Goal: Task Accomplishment & Management: Complete application form

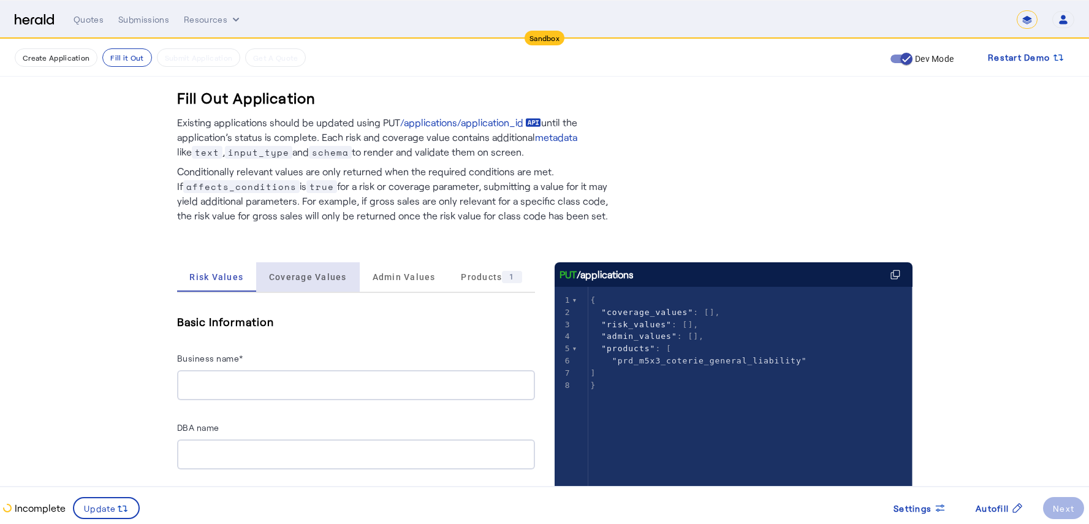
click at [323, 286] on span "Coverage Values" at bounding box center [308, 276] width 78 height 29
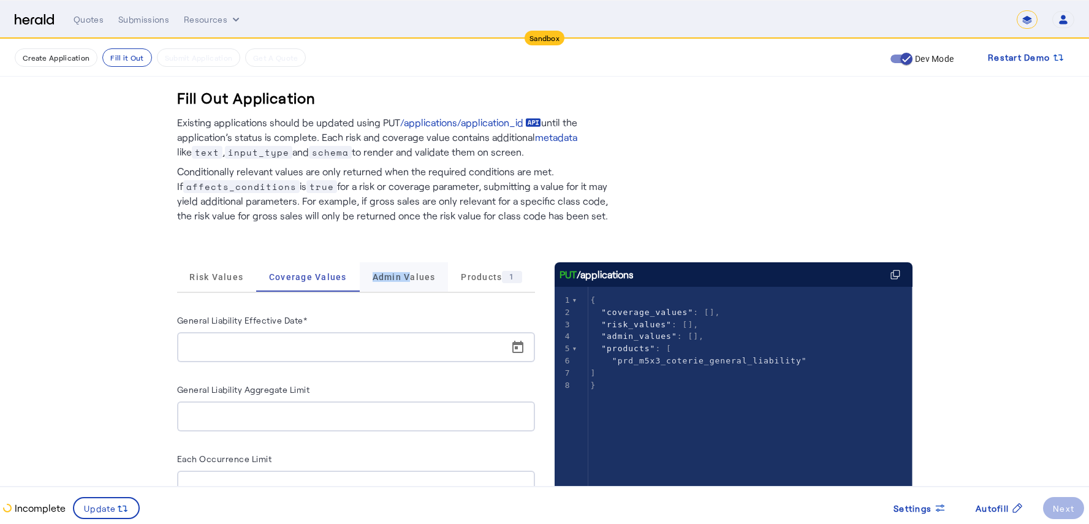
click at [408, 273] on span "Admin Values" at bounding box center [403, 277] width 63 height 9
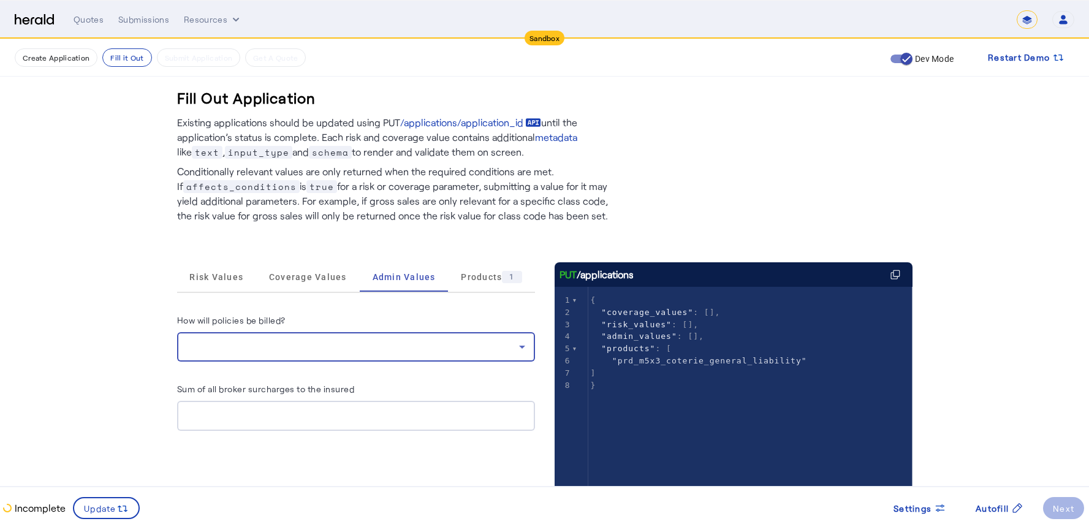
click at [415, 346] on div at bounding box center [353, 346] width 332 height 15
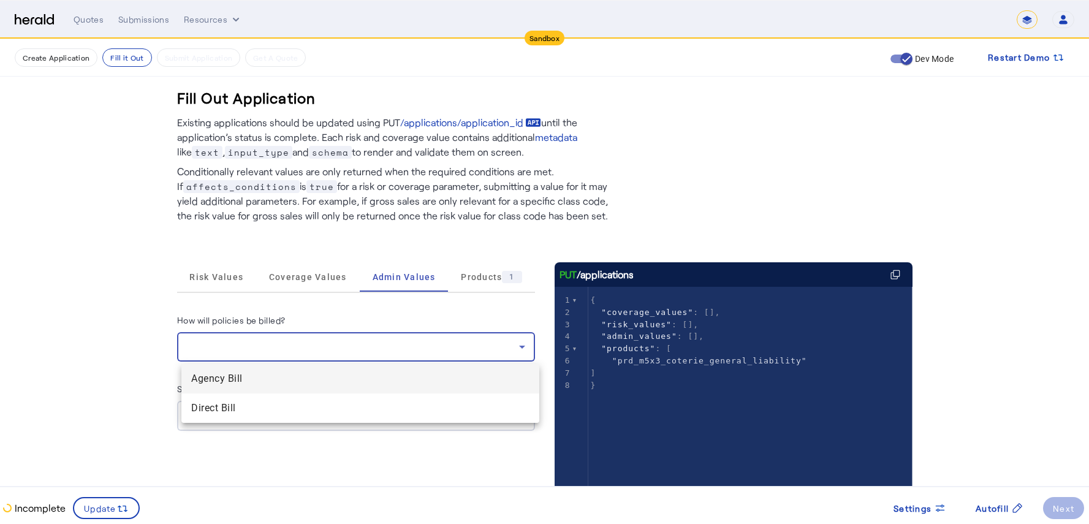
click at [415, 345] on div at bounding box center [544, 262] width 1089 height 524
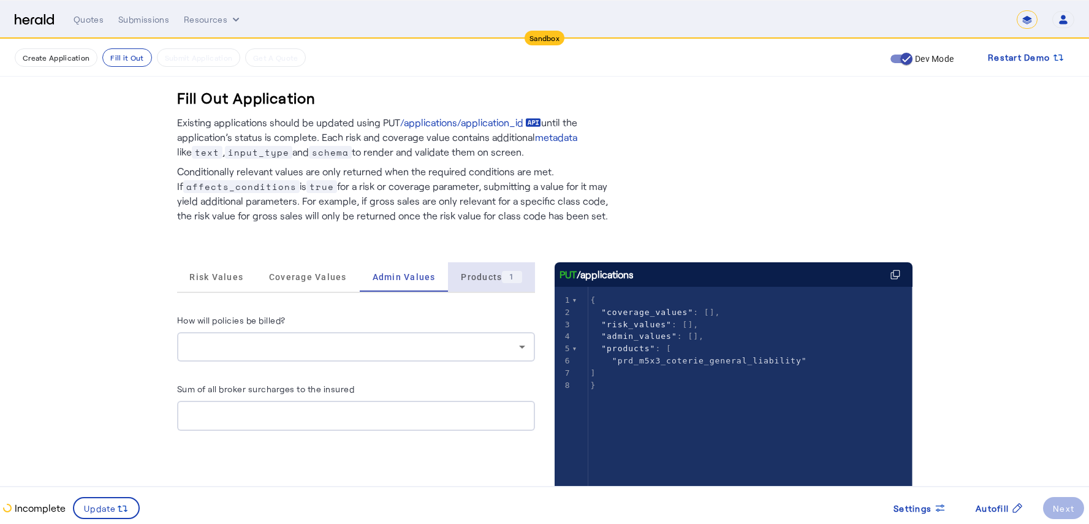
click at [488, 279] on span "Products 1" at bounding box center [491, 277] width 61 height 12
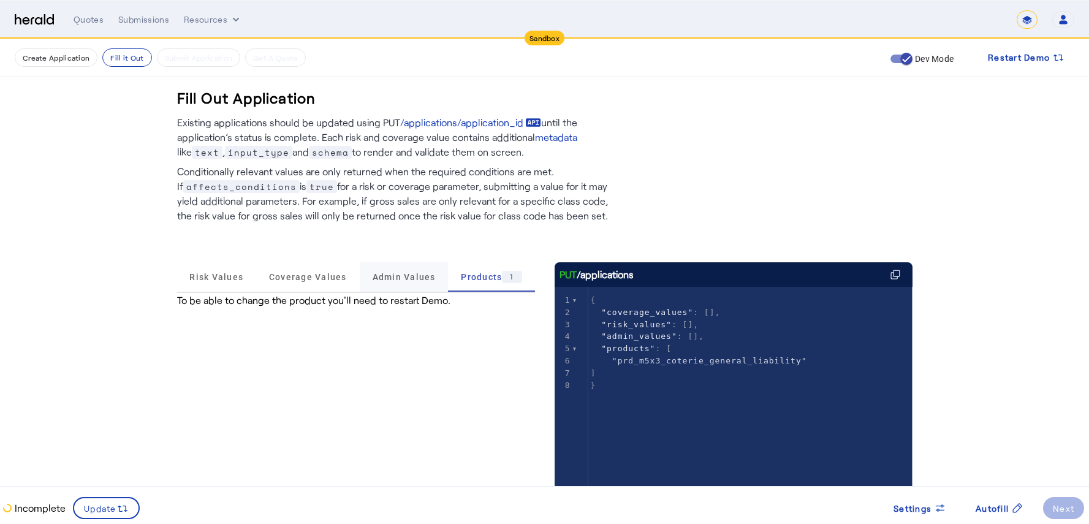
click at [393, 276] on span "Admin Values" at bounding box center [403, 277] width 63 height 9
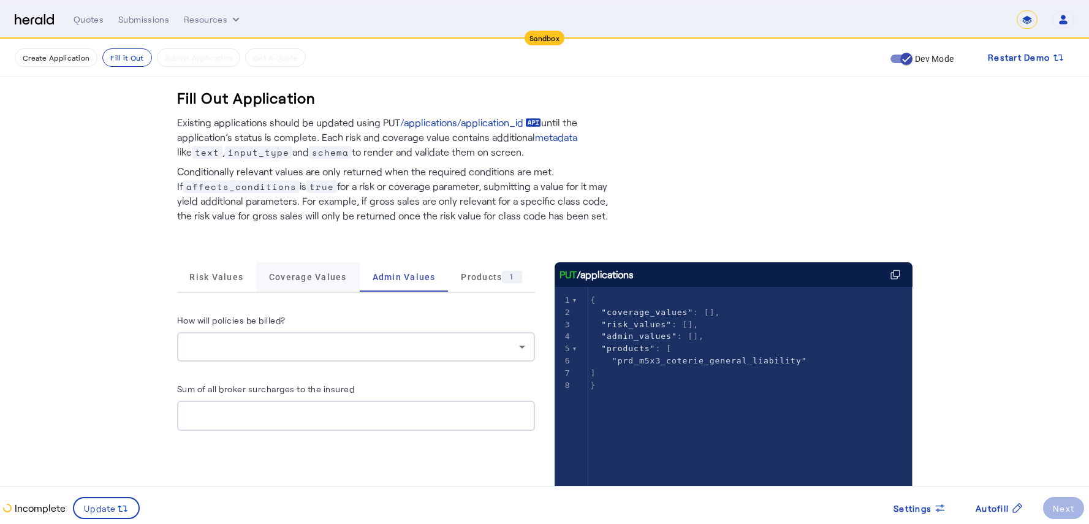
click at [308, 279] on span "Coverage Values" at bounding box center [308, 277] width 78 height 9
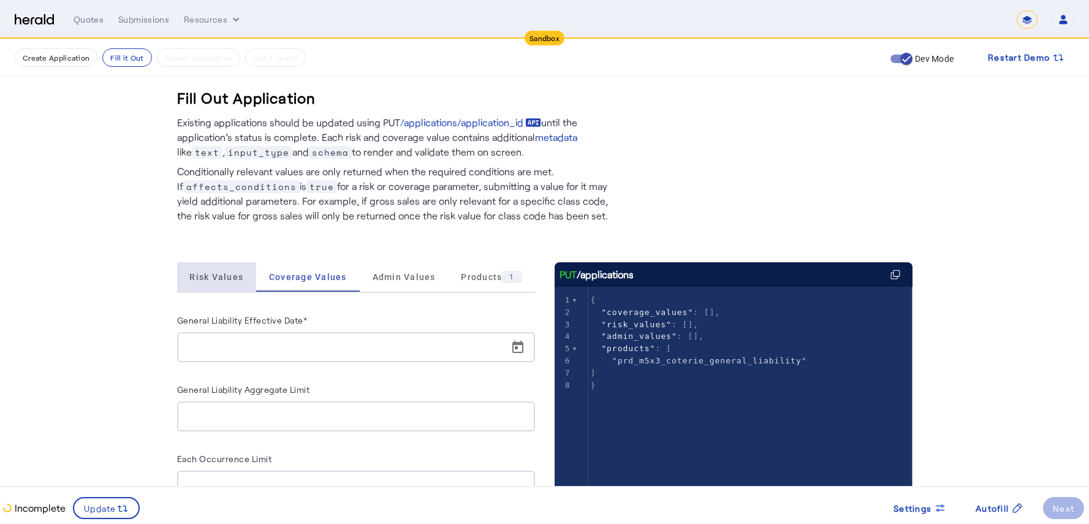
click at [224, 274] on span "Risk Values" at bounding box center [216, 277] width 54 height 9
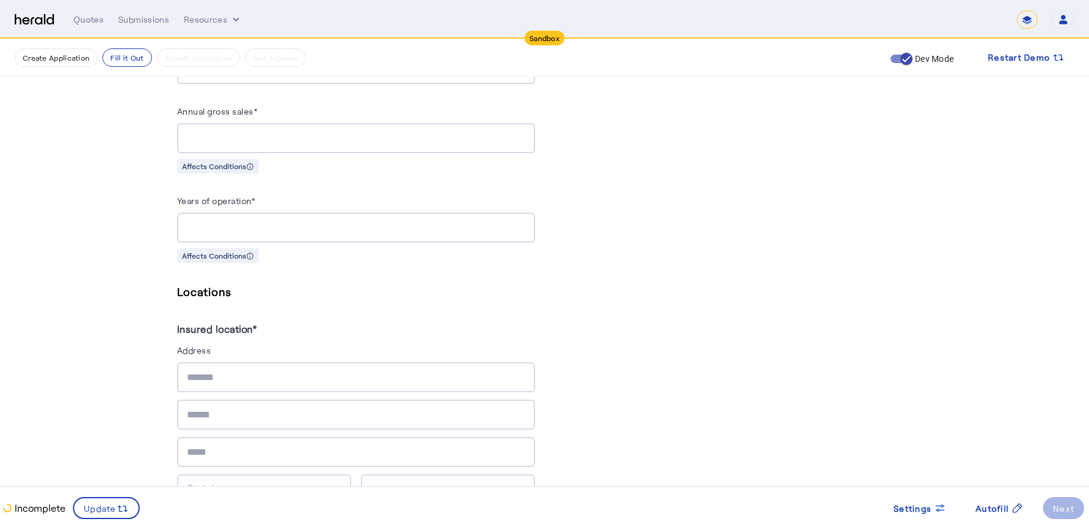
scroll to position [1341, 0]
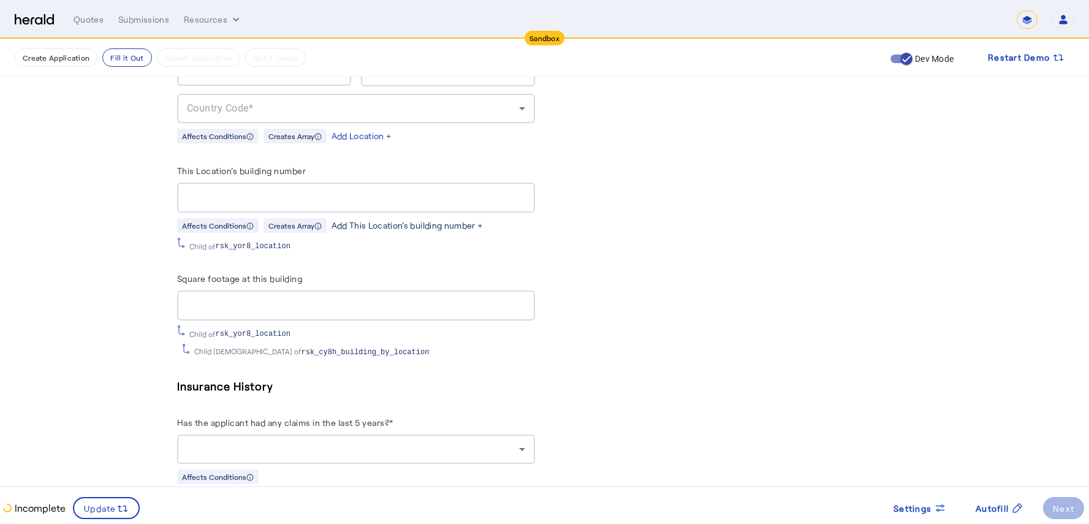
click at [377, 220] on div "Add This Location's building number +" at bounding box center [407, 225] width 152 height 12
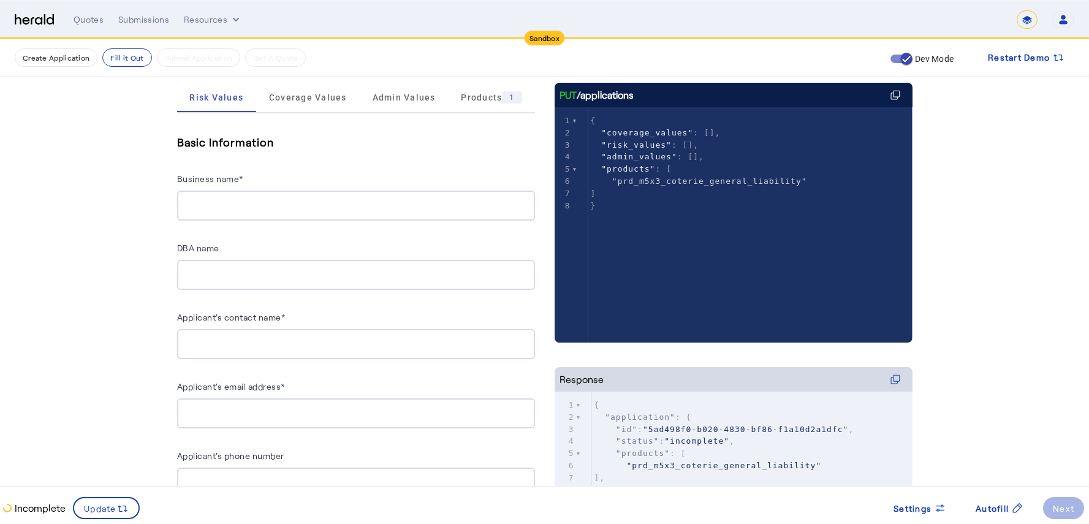
scroll to position [178, 0]
click at [184, 246] on label "DBA name" at bounding box center [198, 249] width 42 height 10
click at [187, 269] on input "DBA name" at bounding box center [356, 276] width 338 height 15
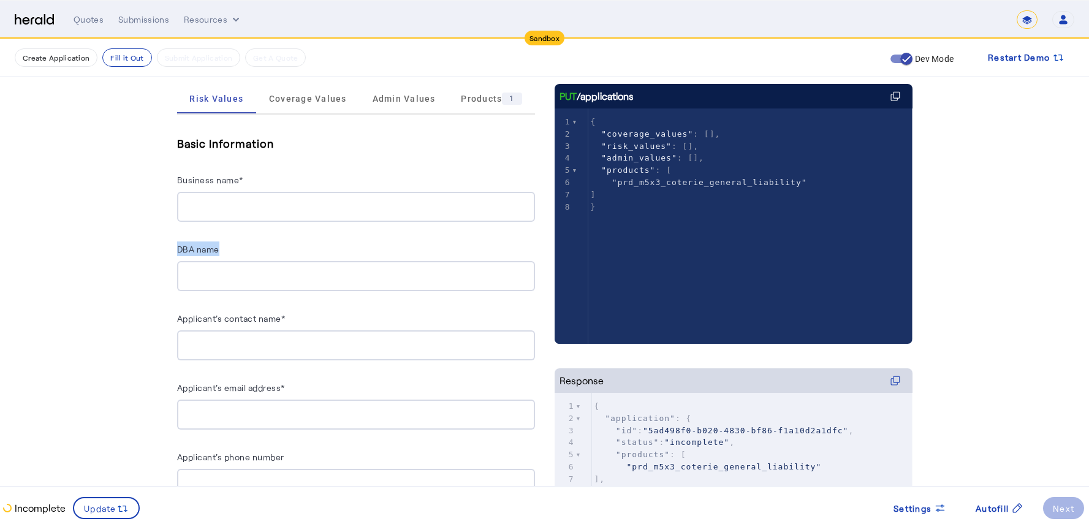
drag, startPoint x: 181, startPoint y: 249, endPoint x: 227, endPoint y: 250, distance: 46.6
click at [227, 250] on div "DBA name" at bounding box center [356, 251] width 358 height 20
click at [285, 241] on div "DBA name" at bounding box center [356, 251] width 358 height 20
click at [252, 279] on input "DBA name" at bounding box center [356, 276] width 338 height 15
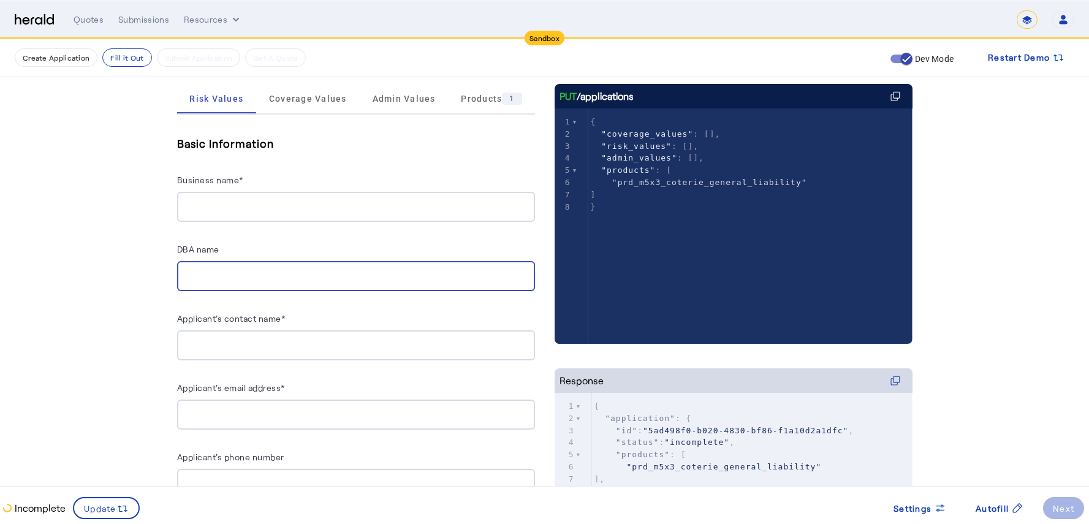
click at [252, 279] on input "DBA name" at bounding box center [356, 276] width 338 height 15
drag, startPoint x: 181, startPoint y: 247, endPoint x: 235, endPoint y: 250, distance: 54.0
click at [235, 250] on div "DBA name" at bounding box center [356, 251] width 358 height 20
copy label "DBA name"
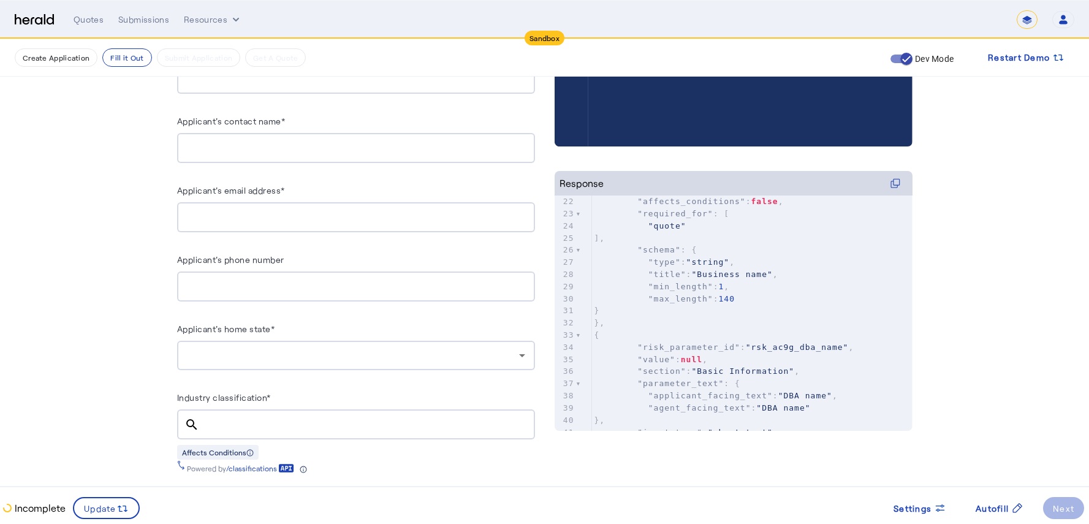
scroll to position [0, 0]
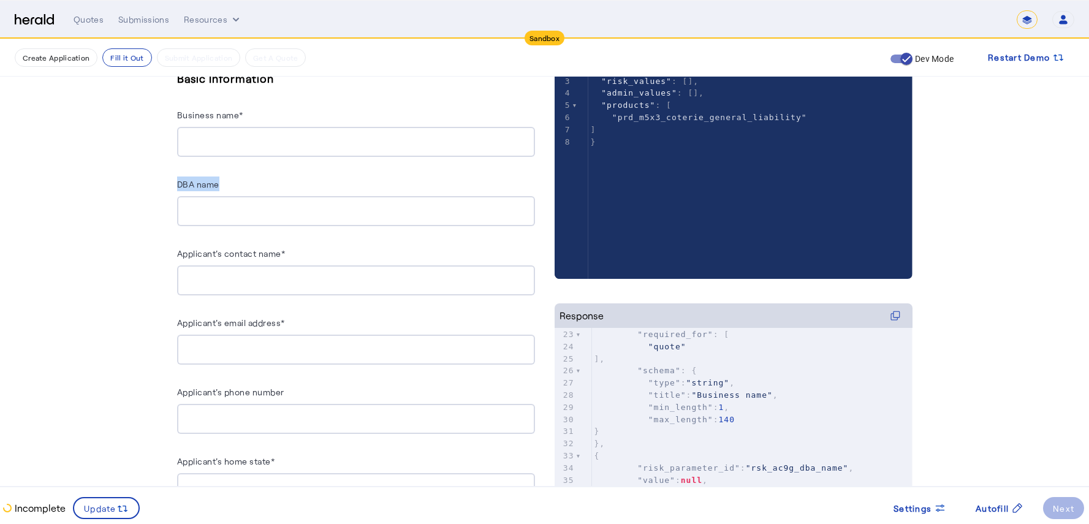
click at [279, 207] on input "DBA name" at bounding box center [356, 211] width 338 height 15
